Goal: Task Accomplishment & Management: Manage account settings

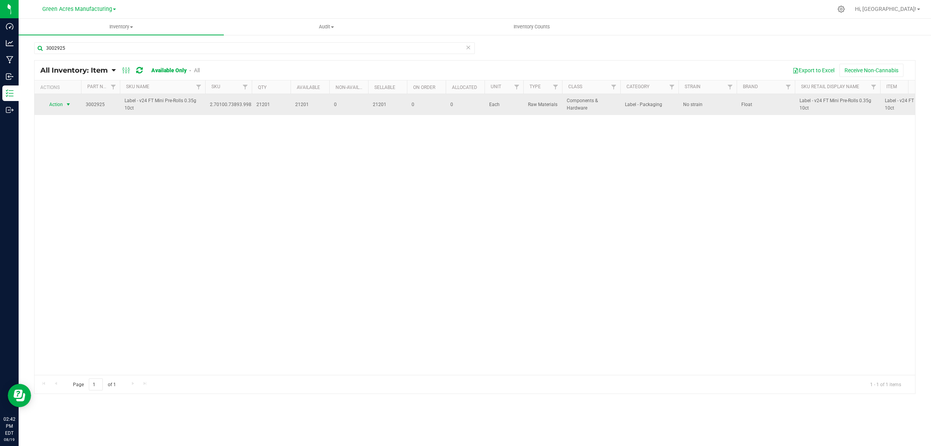
type input "3002925"
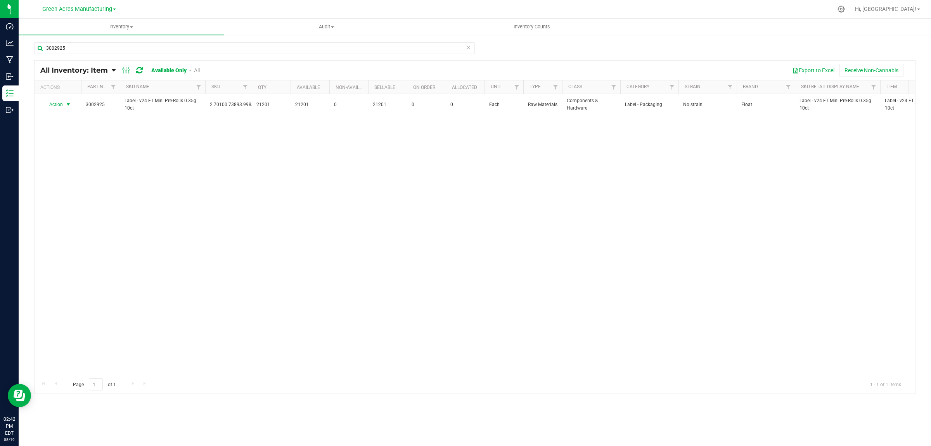
drag, startPoint x: 49, startPoint y: 108, endPoint x: 52, endPoint y: 129, distance: 21.6
click at [49, 108] on span "Action" at bounding box center [52, 104] width 21 height 11
click at [63, 149] on li "Locate inventory" at bounding box center [68, 153] width 50 height 12
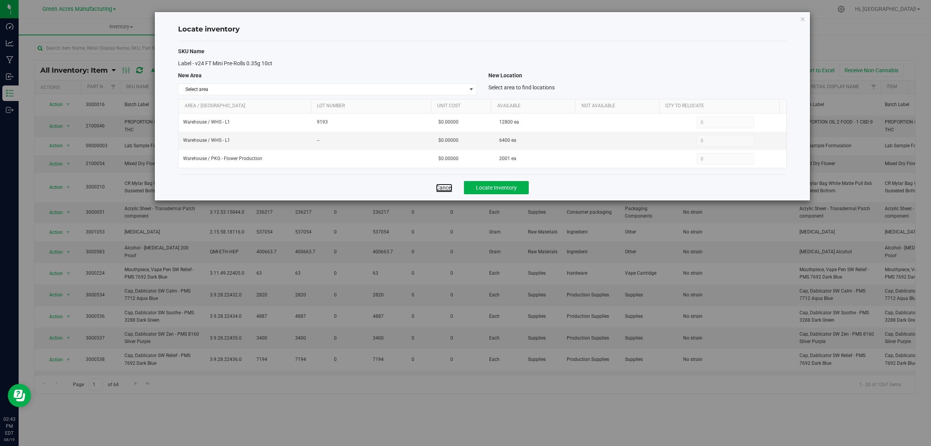
click at [449, 187] on link "Cancel" at bounding box center [444, 188] width 16 height 8
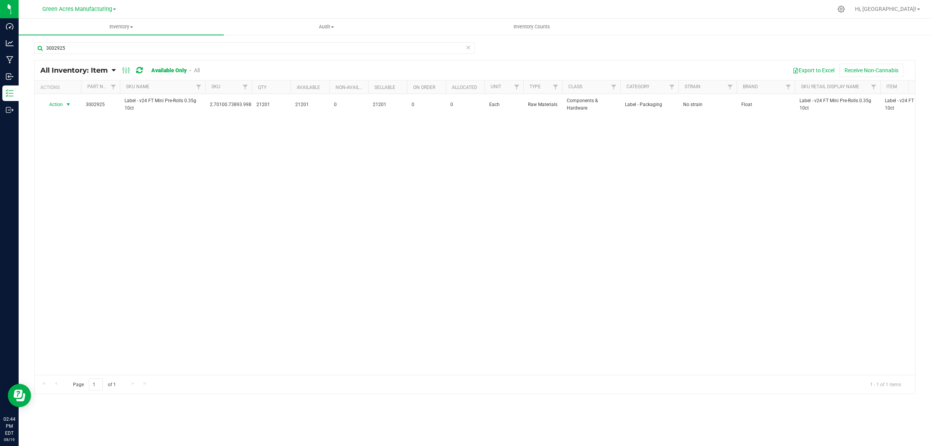
click at [56, 105] on span "Action" at bounding box center [52, 104] width 21 height 11
click at [56, 113] on li "Adjust qty" at bounding box center [68, 118] width 50 height 12
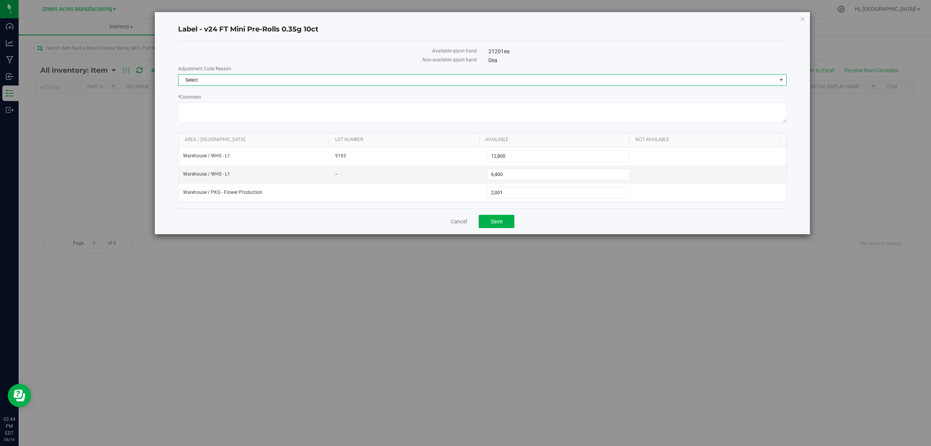
click at [279, 79] on span "Select" at bounding box center [478, 80] width 598 height 11
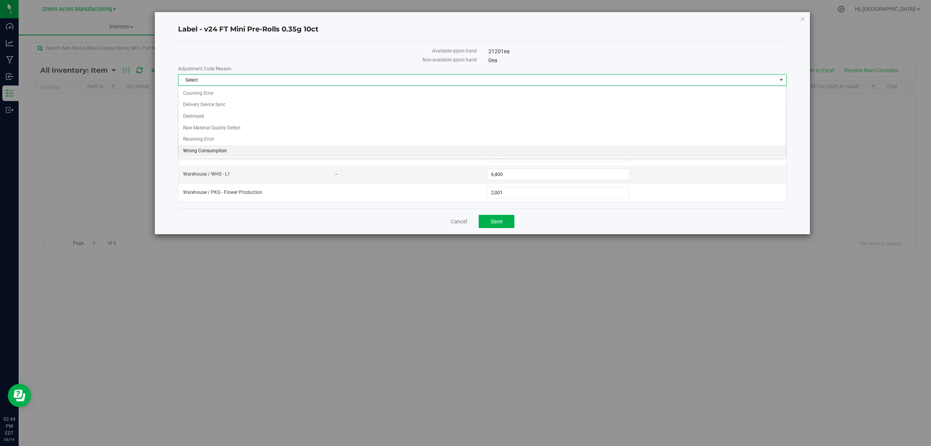
click at [241, 149] on li "Wrong Consumption" at bounding box center [483, 151] width 608 height 12
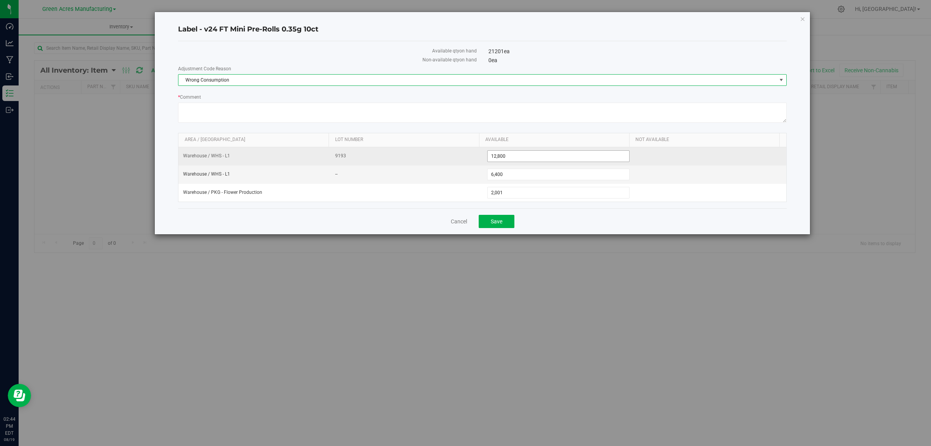
click at [520, 154] on span "12,800 12800" at bounding box center [558, 156] width 143 height 12
click at [520, 154] on input "12800" at bounding box center [559, 156] width 142 height 11
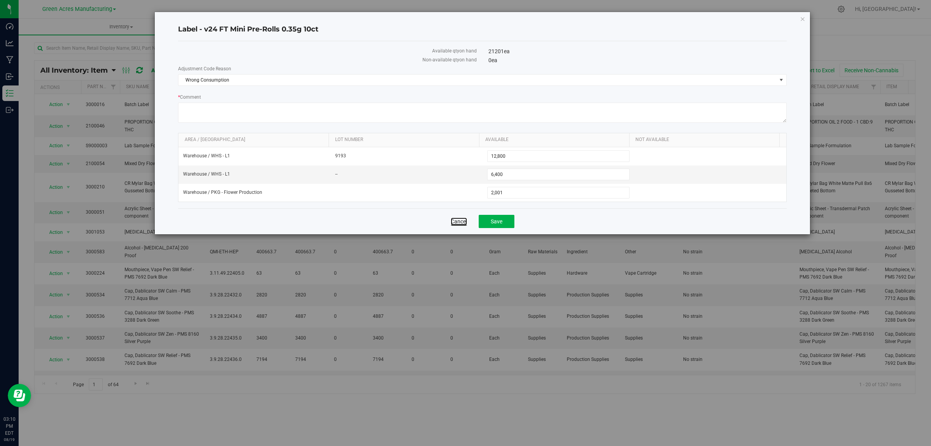
click at [453, 225] on link "Cancel" at bounding box center [459, 221] width 16 height 8
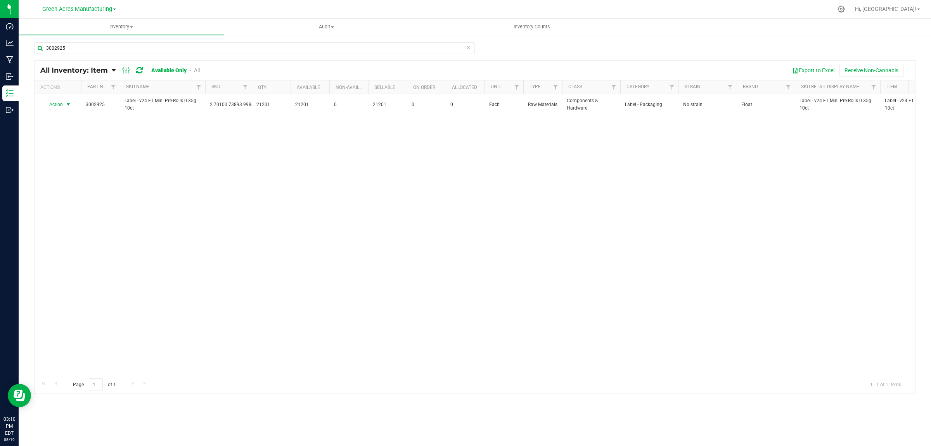
click at [60, 106] on span "Action" at bounding box center [52, 104] width 21 height 11
click at [52, 151] on li "Locate inventory" at bounding box center [68, 153] width 50 height 12
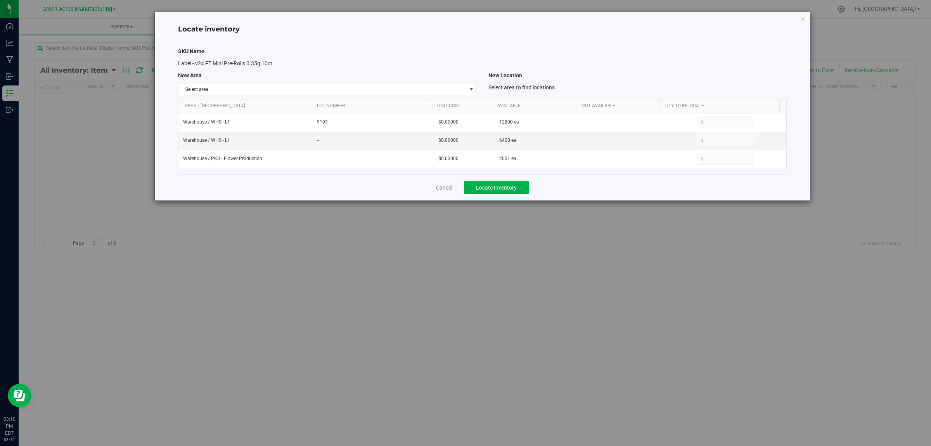
click at [286, 97] on div "SKU Name Label - v24 FT Mini Pre-Rolls 0.35g 10ct New Area New Location Select …" at bounding box center [482, 107] width 609 height 133
click at [287, 91] on span "Select area" at bounding box center [323, 89] width 288 height 11
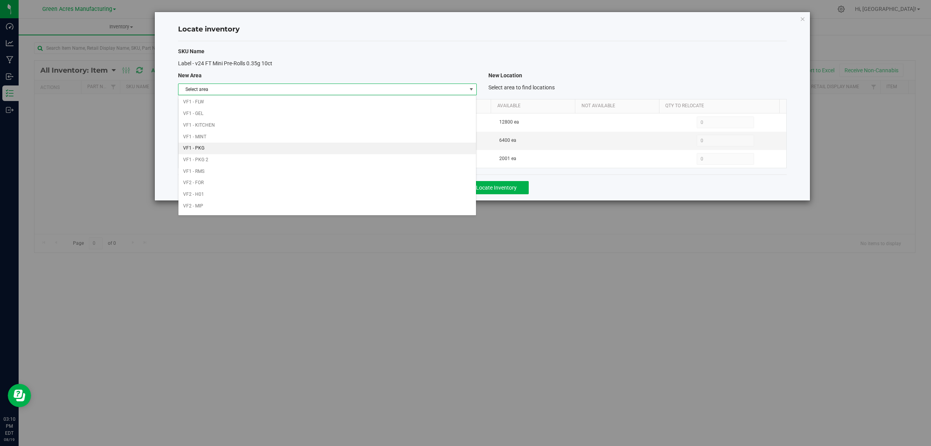
scroll to position [387, 0]
click at [197, 205] on li "Warehouse" at bounding box center [328, 208] width 298 height 12
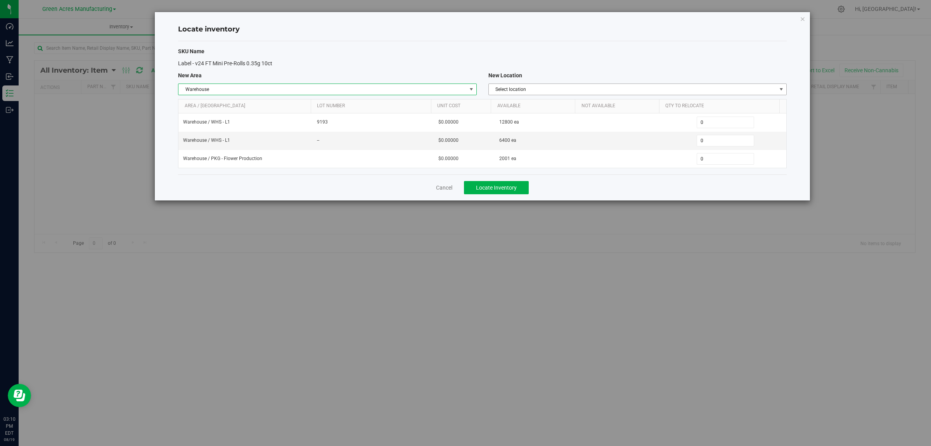
click at [558, 86] on span "Select location" at bounding box center [633, 89] width 288 height 11
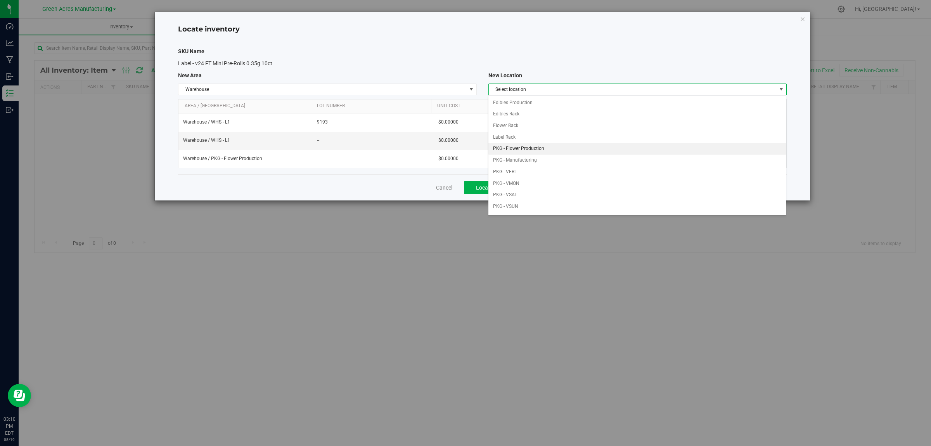
click at [541, 150] on li "PKG - Flower Production" at bounding box center [638, 149] width 298 height 12
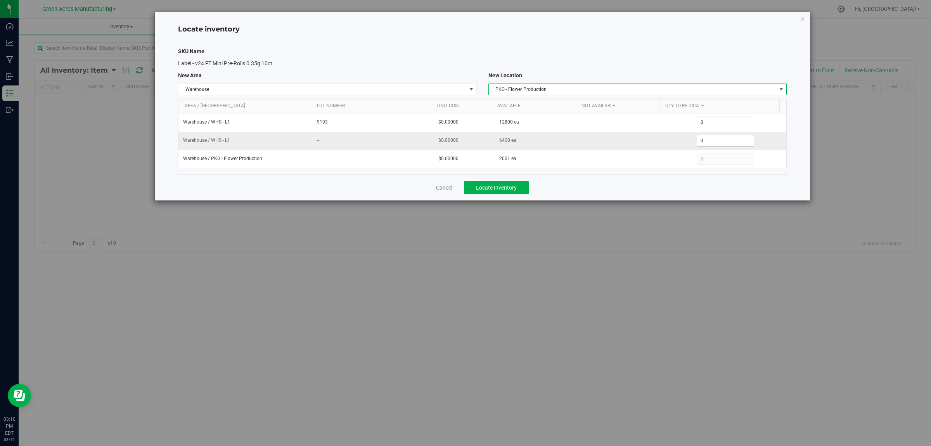
click at [727, 137] on span "0 0" at bounding box center [726, 141] width 58 height 12
type input "06400"
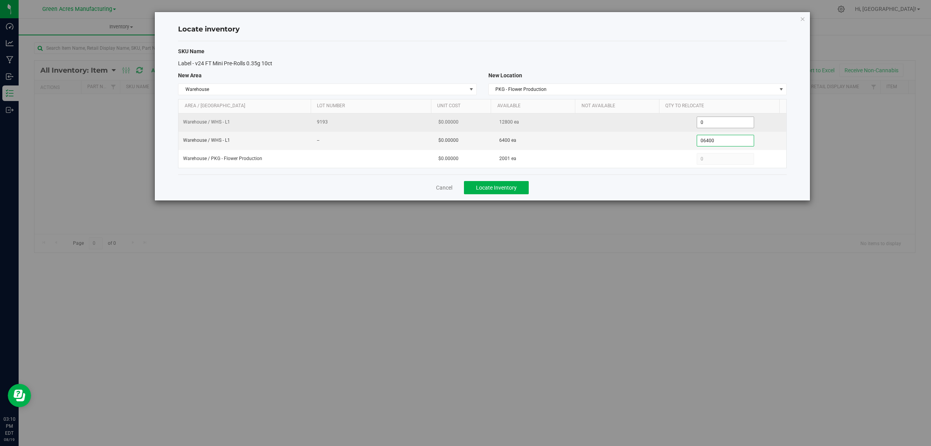
type input "6,400"
click at [727, 121] on span "0 0" at bounding box center [726, 122] width 58 height 12
type input "03200"
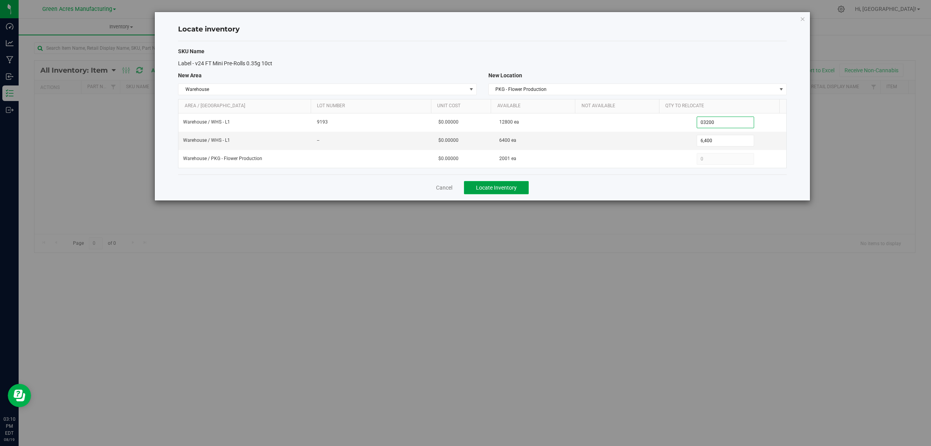
type input "3,200"
click at [490, 191] on span "Locate Inventory" at bounding box center [496, 187] width 41 height 6
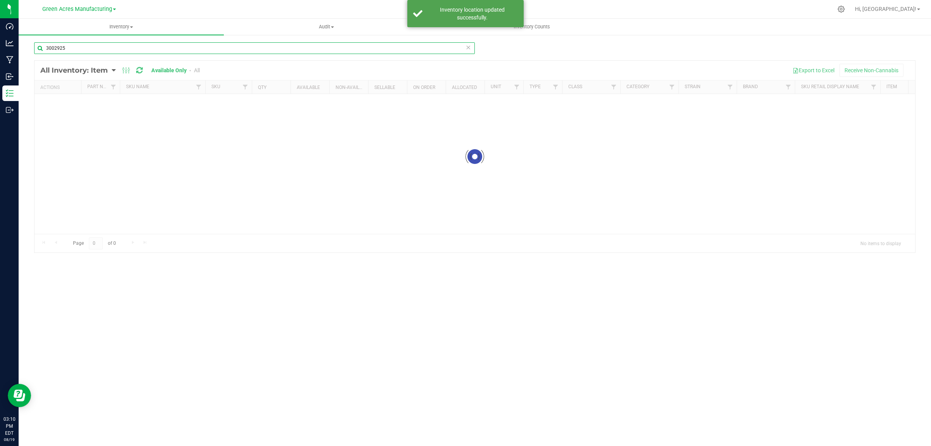
click at [93, 45] on input "3002925" at bounding box center [254, 48] width 441 height 12
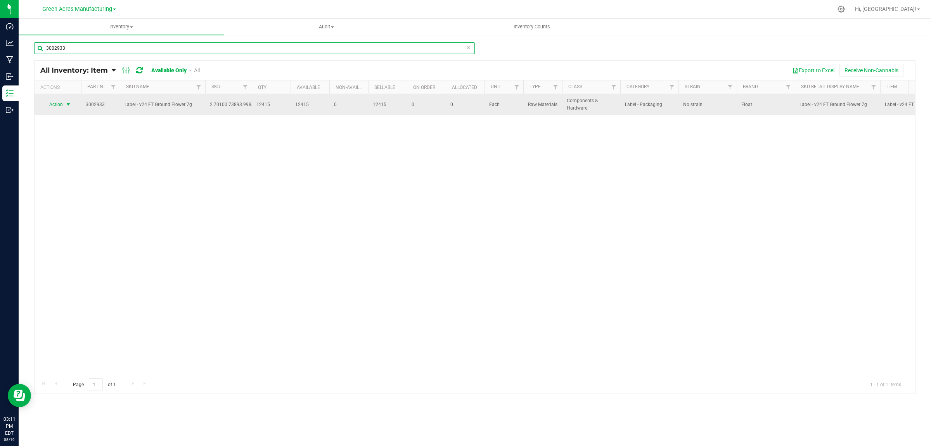
type input "3002933"
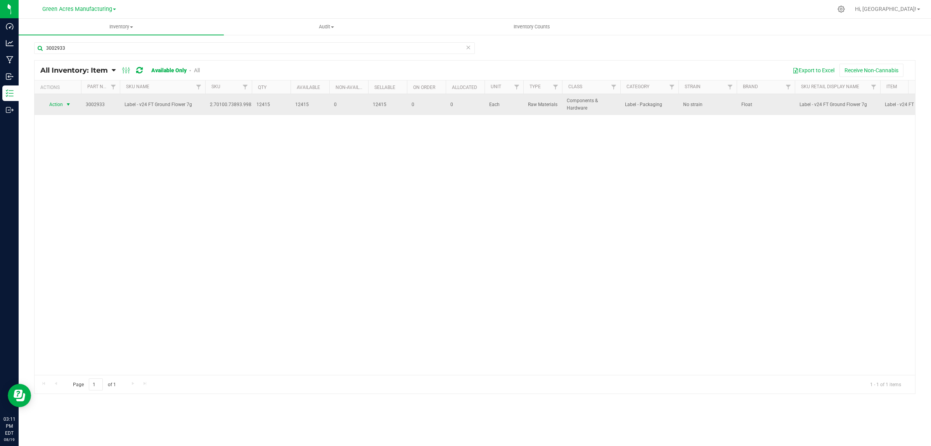
click at [54, 104] on span "Action" at bounding box center [52, 104] width 21 height 11
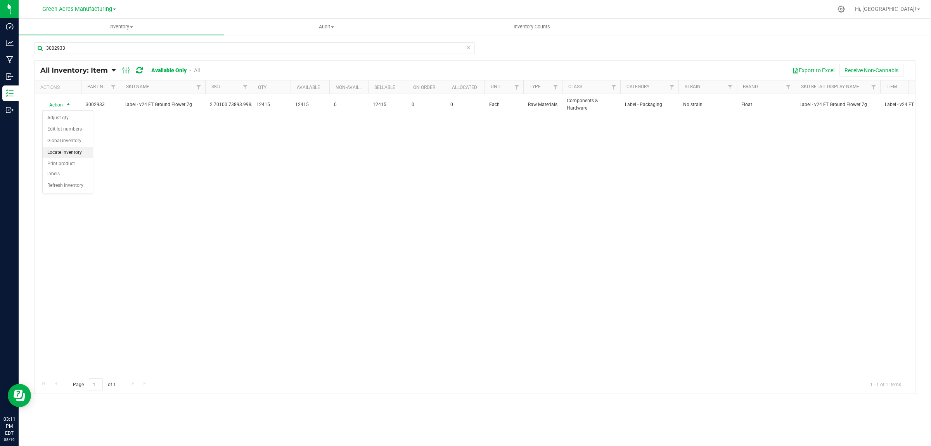
click at [57, 151] on li "Locate inventory" at bounding box center [68, 153] width 50 height 12
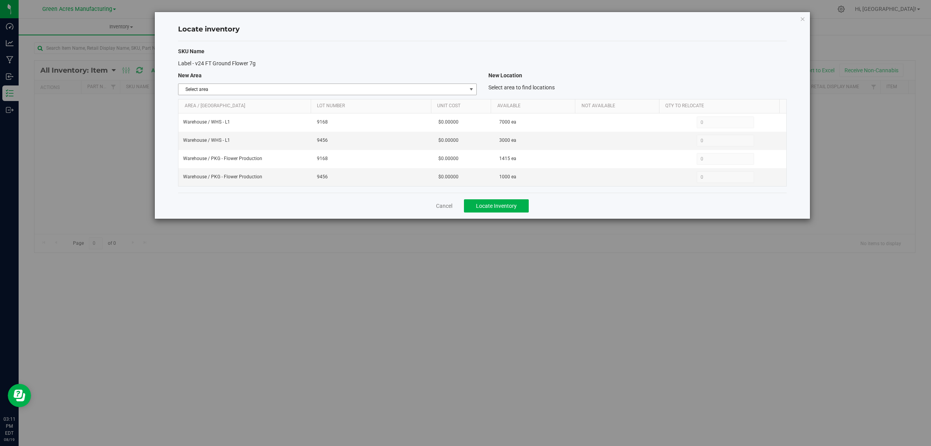
click at [237, 85] on span "Select area" at bounding box center [323, 89] width 288 height 11
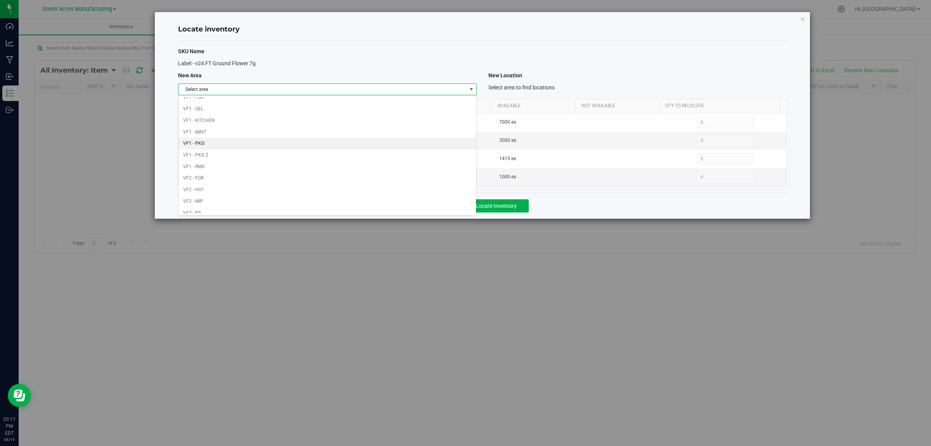
scroll to position [387, 0]
click at [233, 209] on li "Warehouse" at bounding box center [328, 208] width 298 height 12
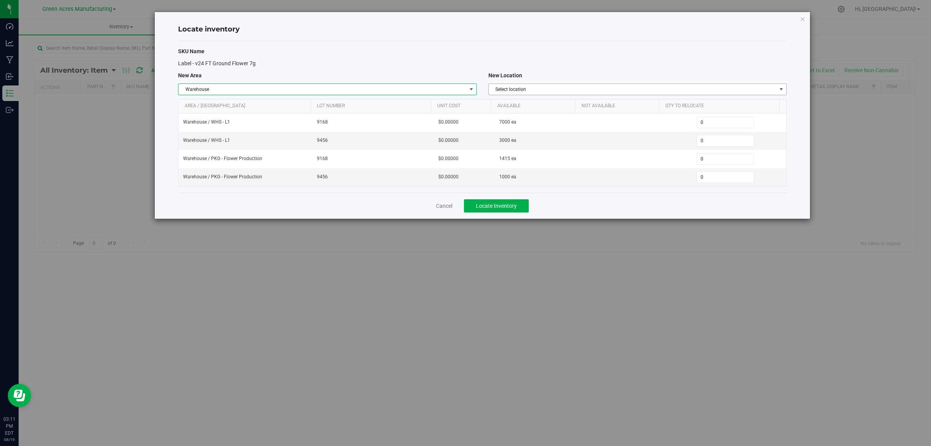
click at [515, 92] on span "Select location" at bounding box center [633, 89] width 288 height 11
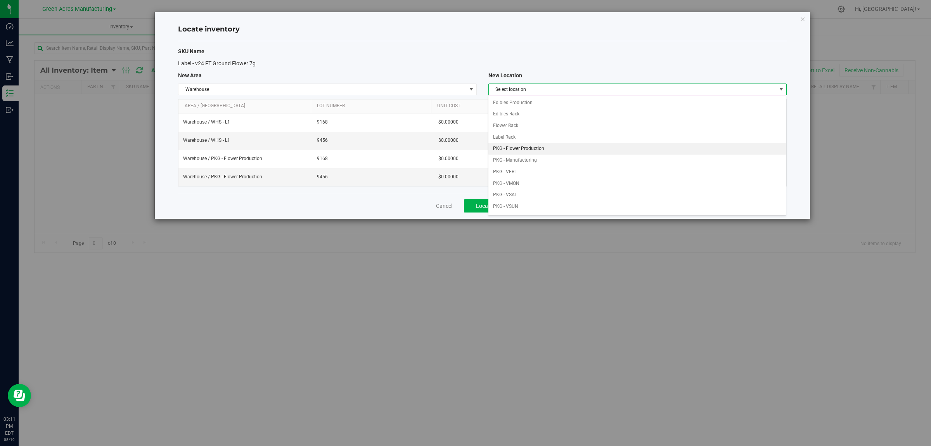
click at [546, 151] on li "PKG - Flower Production" at bounding box center [638, 149] width 298 height 12
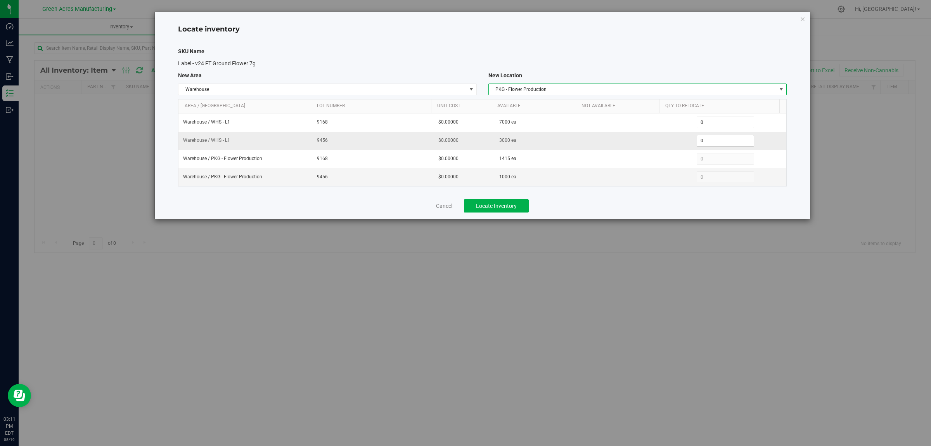
click at [719, 139] on span "0 0" at bounding box center [726, 141] width 58 height 12
type input "03000"
type input "3,000"
click at [528, 206] on button "Locate Inventory" at bounding box center [496, 205] width 65 height 13
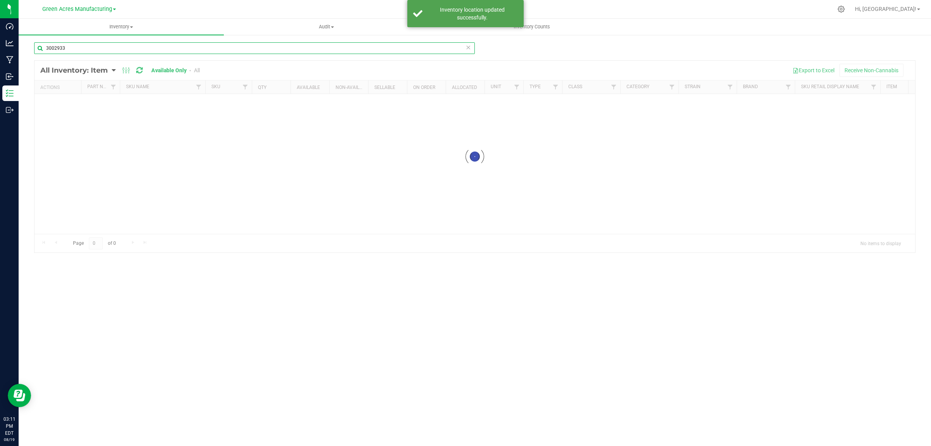
click at [68, 49] on input "3002933" at bounding box center [254, 48] width 441 height 12
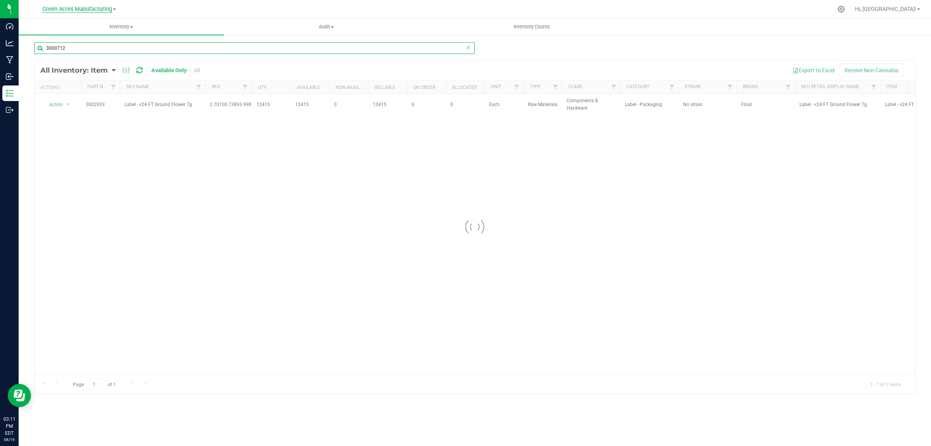
type input "3000712"
click at [82, 51] on input "3000712" at bounding box center [254, 48] width 441 height 12
click at [82, 50] on input "3000712" at bounding box center [254, 48] width 441 height 12
